Goal: Task Accomplishment & Management: Manage account settings

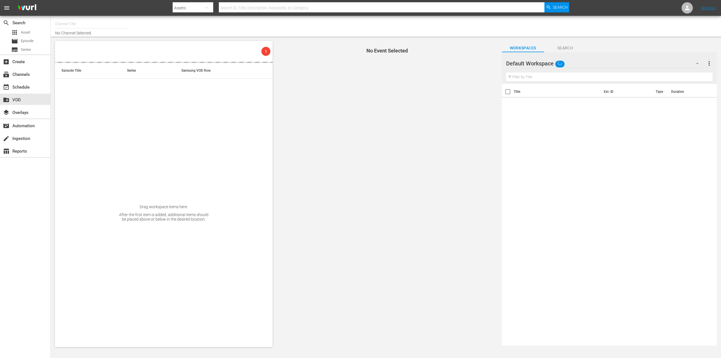
type input "Saving Hope Wurl (2127)"
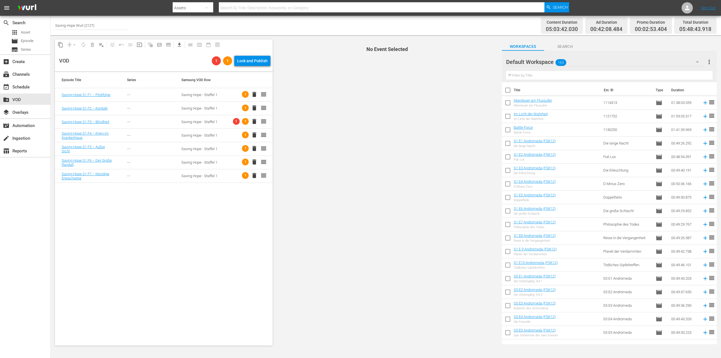
click at [242, 94] on span "1" at bounding box center [245, 94] width 7 height 7
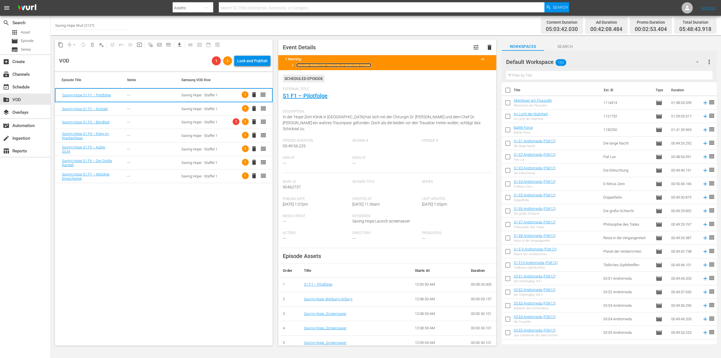
click at [354, 65] on link "Episode 90462737: Missing at least one image." at bounding box center [333, 65] width 75 height 4
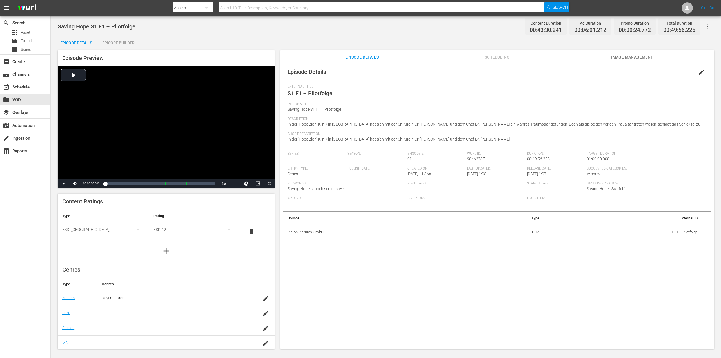
click at [639, 55] on span "Image Management" at bounding box center [632, 57] width 42 height 7
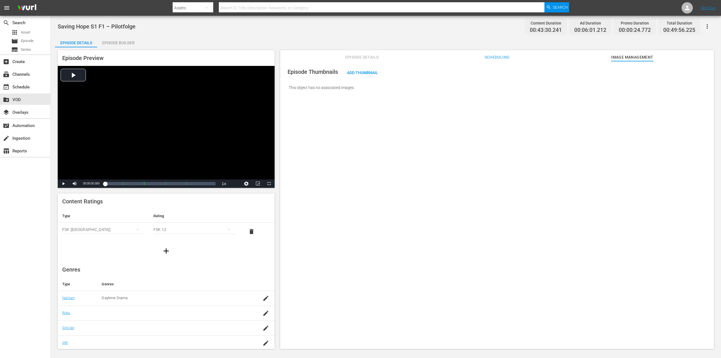
click at [499, 60] on span "Scheduling" at bounding box center [497, 57] width 42 height 7
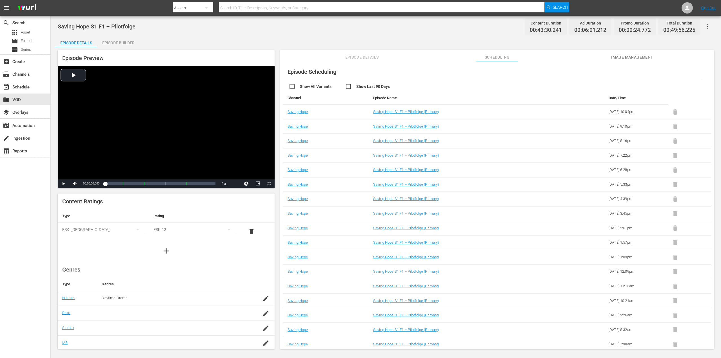
click at [362, 60] on span "Episode Details" at bounding box center [362, 57] width 42 height 7
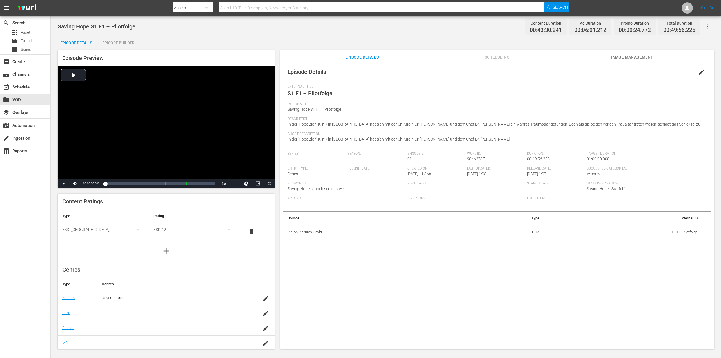
click at [356, 42] on div "Episode Details Episode Builder Episode Preview Video Player is loading. Play V…" at bounding box center [386, 195] width 662 height 318
click at [27, 85] on div "event_available Schedule" at bounding box center [16, 86] width 32 height 5
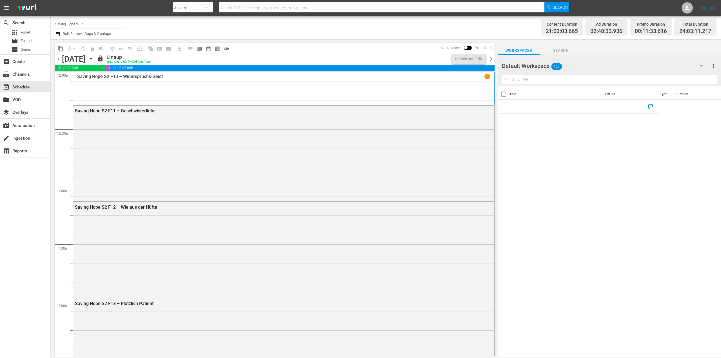
click at [92, 25] on input "Saving Hope Wurl" at bounding box center [91, 24] width 72 height 14
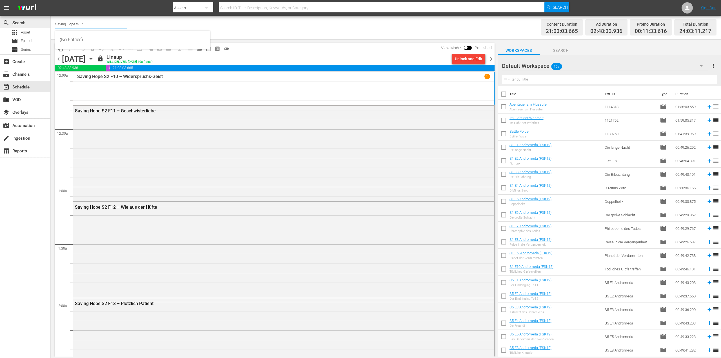
drag, startPoint x: 74, startPoint y: 26, endPoint x: 49, endPoint y: 21, distance: 25.7
click at [51, 0] on div "search Search apps Asset movie Episode subtitles Series add_box Create subscrip…" at bounding box center [386, 0] width 671 height 0
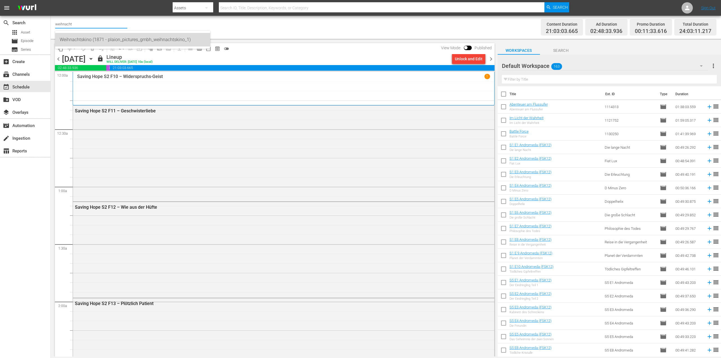
click at [67, 35] on div "Weihnachtskino (1871 - plaion_pictures_gmbh_weihnachtskino_1)" at bounding box center [133, 40] width 146 height 14
type input "Weihnachtskino (1871 - plaion_pictures_gmbh_weihnachtskino_1)"
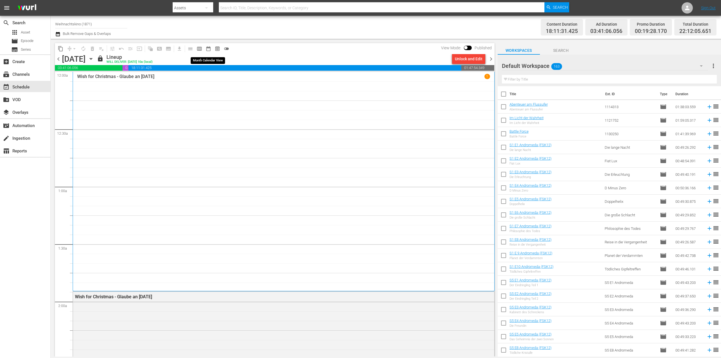
click at [206, 49] on span "date_range_outlined" at bounding box center [209, 49] width 6 height 6
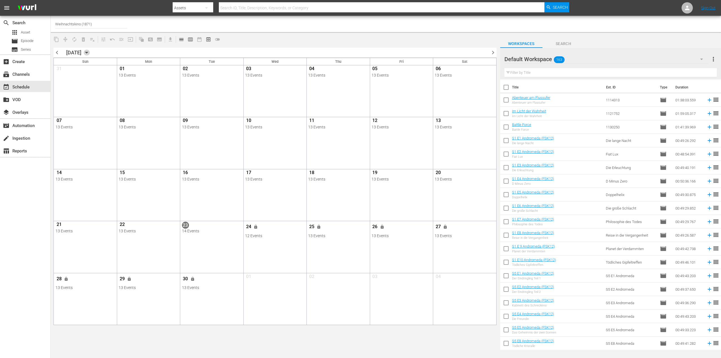
click at [90, 53] on icon "button" at bounding box center [87, 53] width 6 height 6
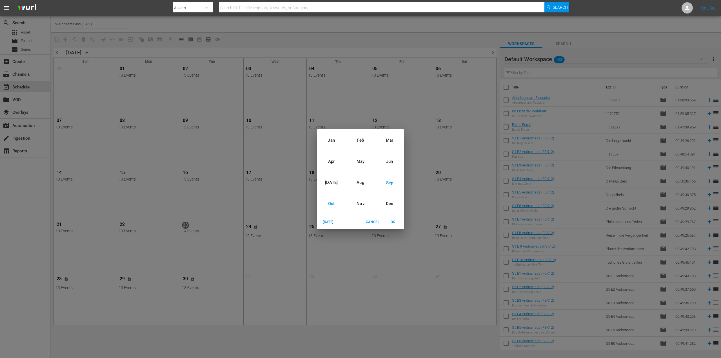
click at [329, 203] on div "Oct" at bounding box center [331, 203] width 29 height 21
click at [392, 220] on span "OK" at bounding box center [393, 222] width 14 height 6
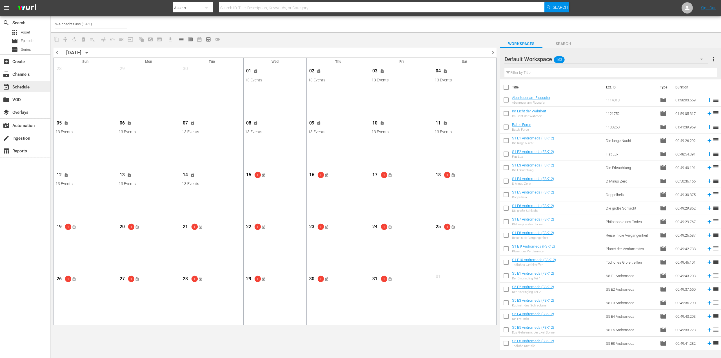
click at [14, 88] on div "event_available Schedule" at bounding box center [16, 86] width 32 height 5
click at [99, 24] on input "Weihnachtskino (1871)" at bounding box center [91, 24] width 72 height 14
drag, startPoint x: 101, startPoint y: 23, endPoint x: 45, endPoint y: 21, distance: 56.1
click at [51, 0] on div "search Search apps Asset movie Episode subtitles Series add_box Create subscrip…" at bounding box center [386, 0] width 671 height 0
type input "küsten"
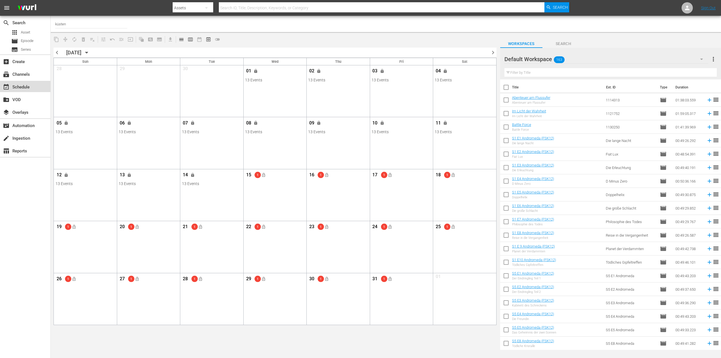
click at [32, 84] on div "event_available Schedule" at bounding box center [25, 86] width 50 height 11
click at [28, 70] on div "subscriptions Channels" at bounding box center [25, 73] width 50 height 11
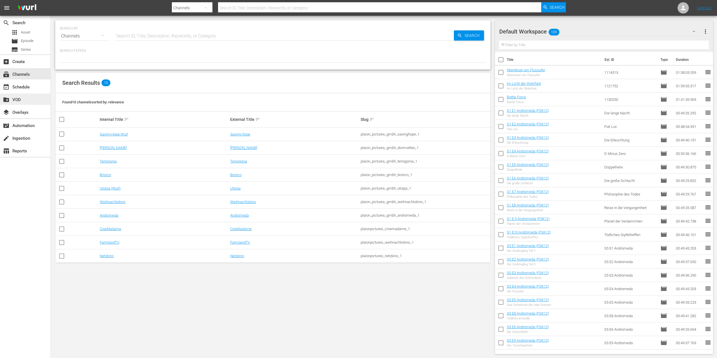
click at [19, 97] on div "create_new_folder VOD" at bounding box center [16, 98] width 32 height 5
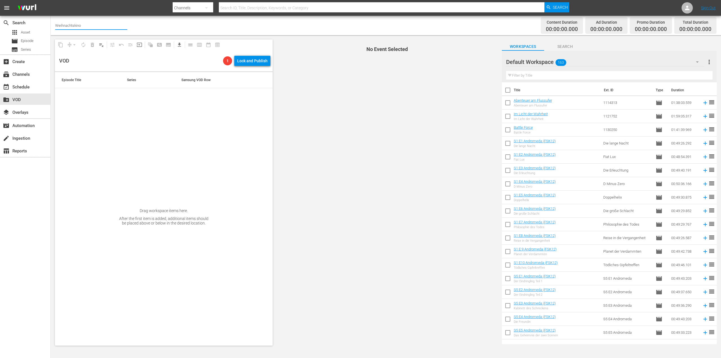
click at [81, 27] on input "Weihnachtskino" at bounding box center [91, 26] width 72 height 14
drag, startPoint x: 84, startPoint y: 25, endPoint x: 39, endPoint y: 27, distance: 44.5
click at [51, 0] on div "search Search apps Asset movie Episode subtitles Series add_box Create subscrip…" at bounding box center [386, 0] width 671 height 0
click at [90, 42] on div "Saving Hope Wurl (2127 - plaion_pictures_gmbh_savinghope_1)" at bounding box center [133, 41] width 146 height 14
type input "Saving Hope Wurl (2127 - plaion_pictures_gmbh_savinghope_1)"
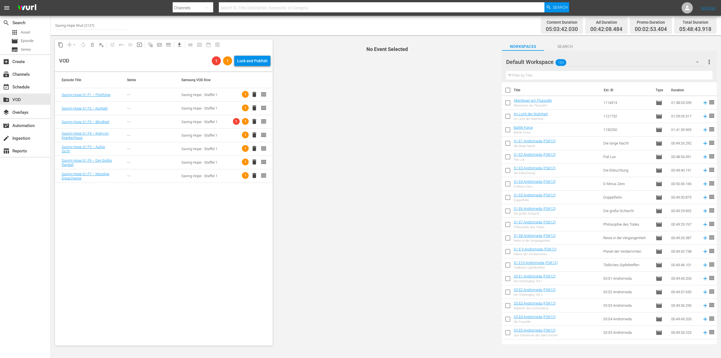
click at [243, 95] on span "1" at bounding box center [245, 94] width 7 height 7
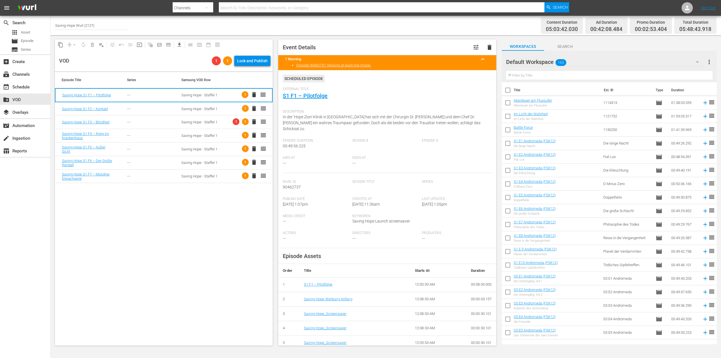
click at [475, 25] on div "Content Duration 05:03:42.030 Ad Duration 00:42:08.484 Promo Duration 00:02:53.…" at bounding box center [566, 25] width 301 height 17
click at [241, 79] on th at bounding box center [251, 80] width 44 height 16
click at [247, 62] on div "Lock and Publish" at bounding box center [252, 61] width 30 height 10
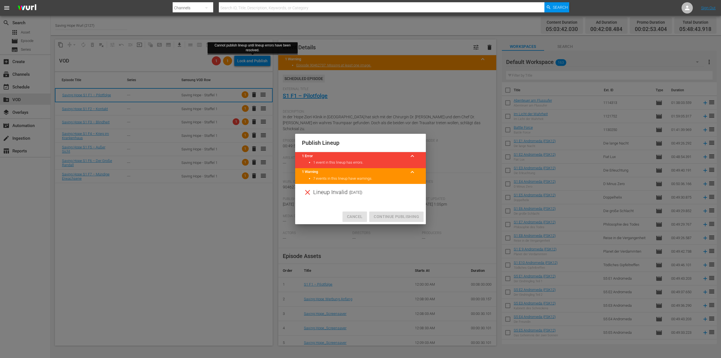
click at [355, 216] on span "Cancel" at bounding box center [354, 216] width 15 height 7
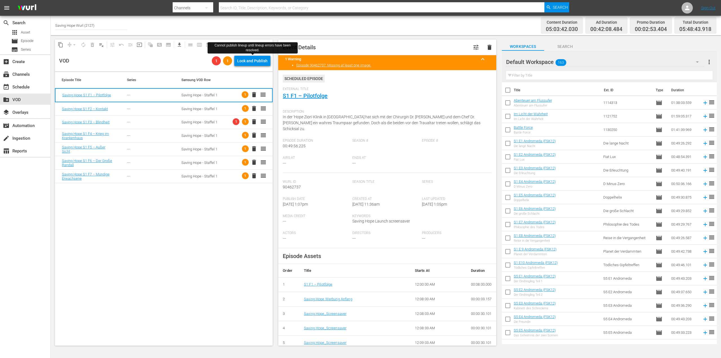
click at [264, 221] on div "Episode Title Series Samsung VOD Row Saving Hope S1 F1 – Pilotfolge --- Saving …" at bounding box center [164, 208] width 218 height 273
click at [703, 63] on button "button" at bounding box center [698, 62] width 14 height 14
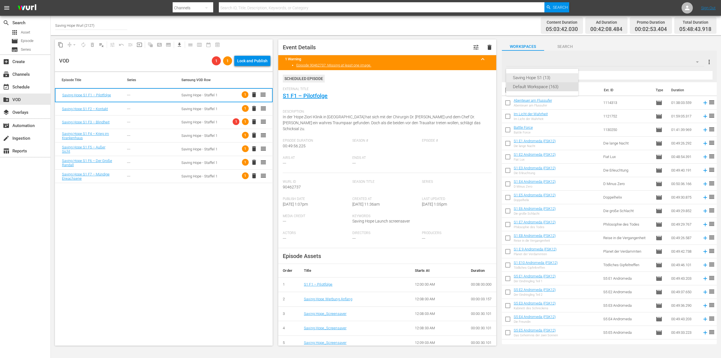
click at [529, 77] on div "Saving Hope S1 (13)" at bounding box center [542, 77] width 59 height 9
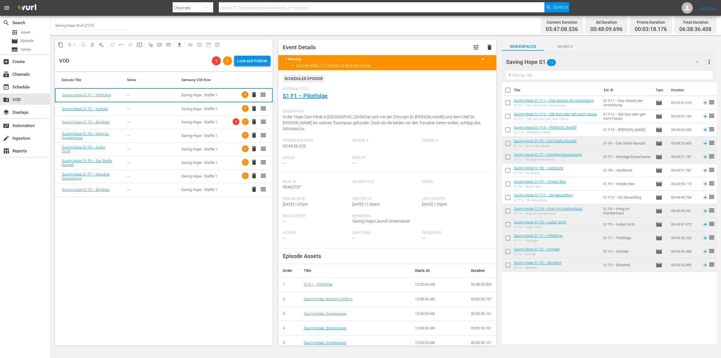
click at [236, 191] on div "delete reorder" at bounding box center [250, 190] width 37 height 8
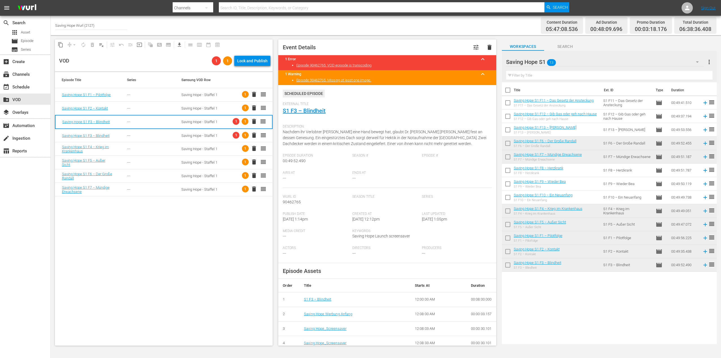
click at [251, 134] on span "delete" at bounding box center [254, 135] width 7 height 7
click at [218, 247] on div "Episode Title Series Samsung VOD Row Saving Hope S1 F1 – Pilotfolge --- Saving …" at bounding box center [164, 208] width 218 height 273
click at [233, 121] on span "1" at bounding box center [236, 121] width 7 height 7
click at [408, 105] on span "External Title" at bounding box center [386, 104] width 206 height 5
click at [711, 8] on link "Sign Out" at bounding box center [708, 8] width 15 height 5
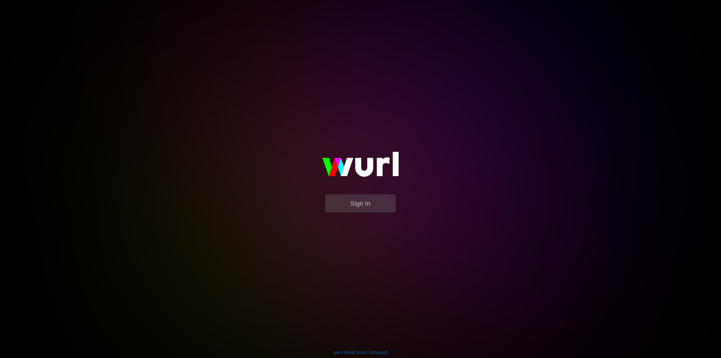
click at [359, 214] on form "Sign In" at bounding box center [360, 206] width 113 height 24
click at [362, 206] on button "Sign In" at bounding box center [360, 203] width 70 height 18
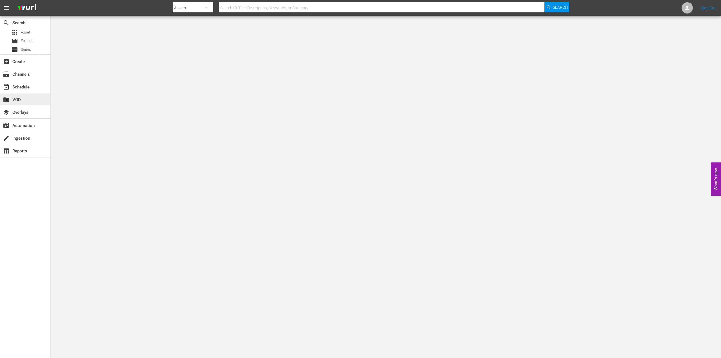
click at [18, 99] on div "create_new_folder VOD" at bounding box center [16, 98] width 32 height 5
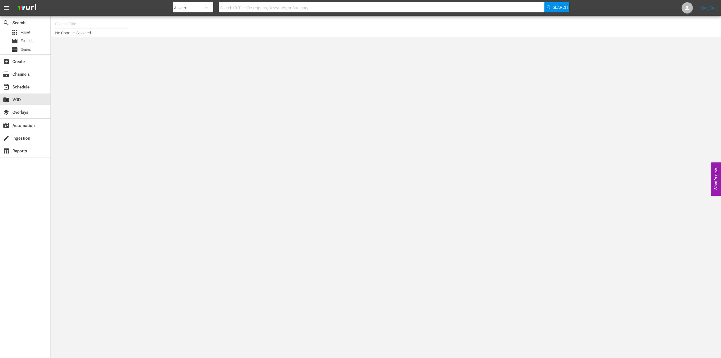
click at [105, 26] on input "text" at bounding box center [91, 24] width 72 height 14
click at [108, 43] on div "Saving Hope Wurl (2127 - plaion_pictures_gmbh_savinghope_1)" at bounding box center [133, 40] width 146 height 14
type input "Saving Hope Wurl (2127 - plaion_pictures_gmbh_savinghope_1)"
